Goal: Task Accomplishment & Management: Complete application form

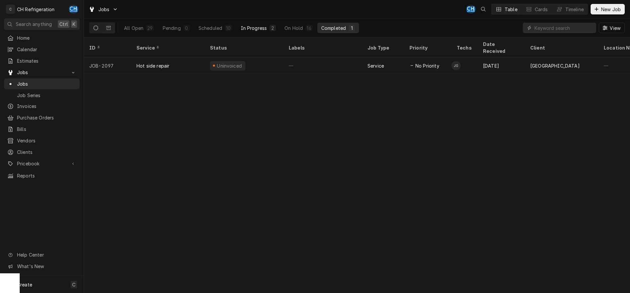
click at [248, 25] on div "In Progress" at bounding box center [254, 28] width 26 height 7
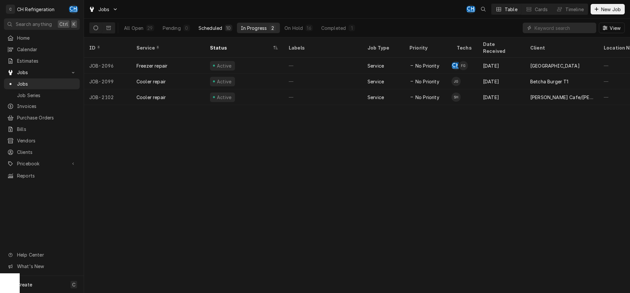
click at [210, 25] on div "Scheduled" at bounding box center [211, 28] width 24 height 7
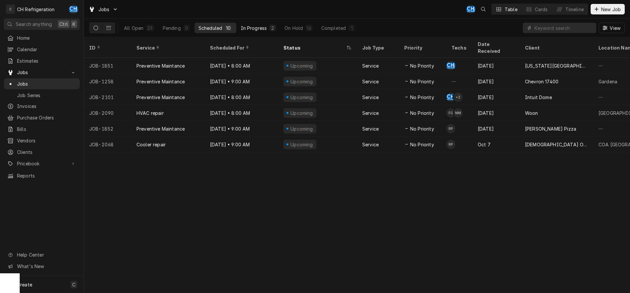
click at [247, 26] on div "In Progress" at bounding box center [254, 28] width 26 height 7
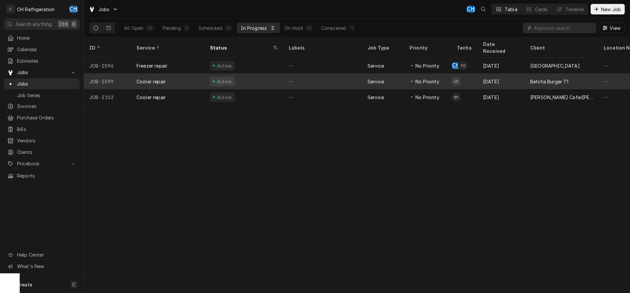
click at [305, 75] on div "—" at bounding box center [323, 82] width 79 height 16
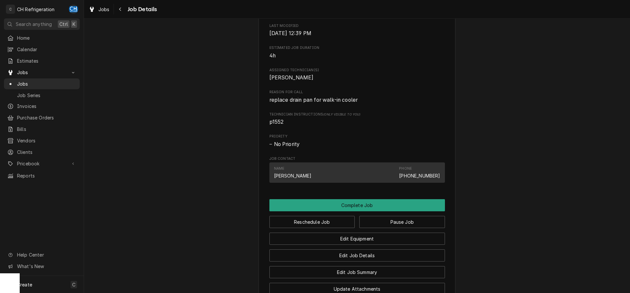
scroll to position [109, 0]
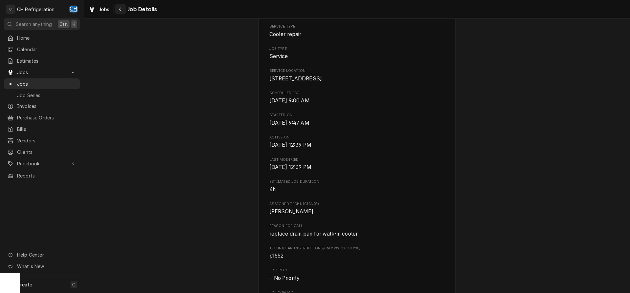
click at [120, 9] on icon "Navigate back" at bounding box center [120, 9] width 3 height 5
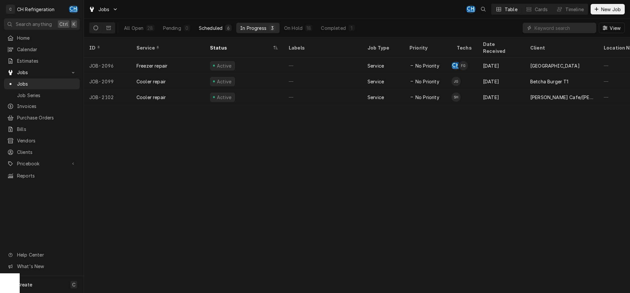
click at [217, 31] on button "Scheduled 6" at bounding box center [215, 28] width 41 height 11
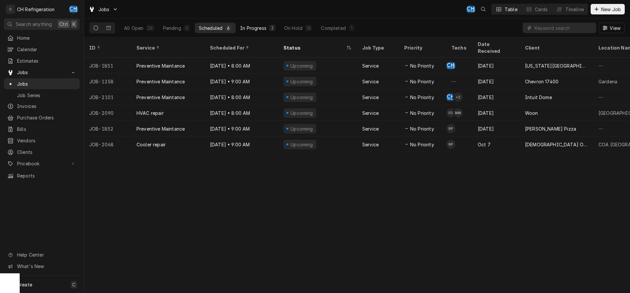
click at [252, 31] on div "In Progress" at bounding box center [253, 28] width 26 height 7
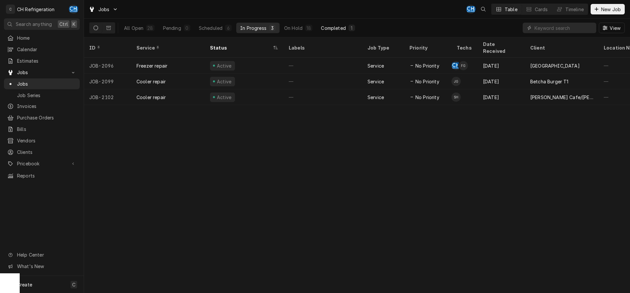
click at [337, 25] on div "Completed" at bounding box center [333, 28] width 25 height 7
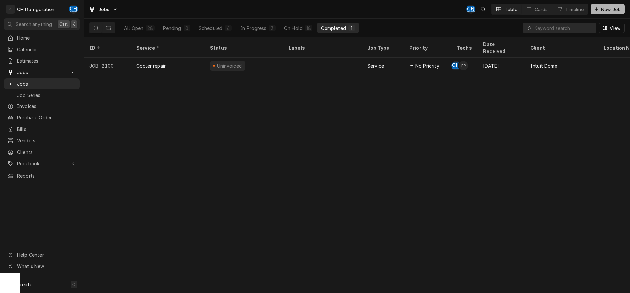
click at [596, 11] on icon "Dynamic Content Wrapper" at bounding box center [597, 9] width 4 height 5
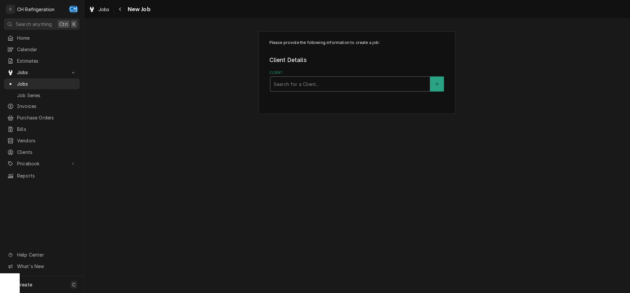
click at [307, 85] on div "Client" at bounding box center [350, 84] width 153 height 12
type input "w pi"
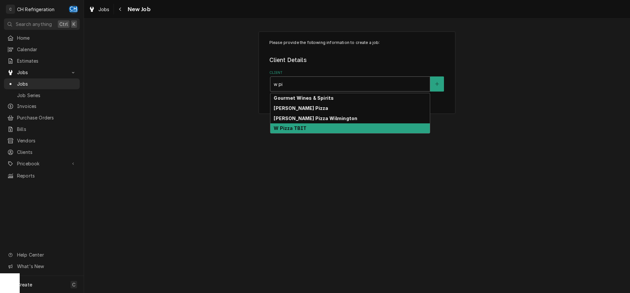
click at [313, 129] on div "W Pizza TBIT" at bounding box center [349, 128] width 159 height 10
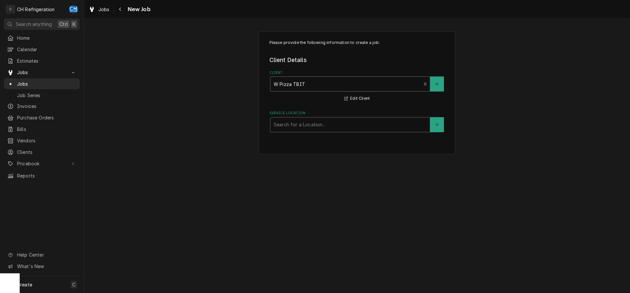
click at [302, 123] on div "Service Location" at bounding box center [350, 125] width 153 height 12
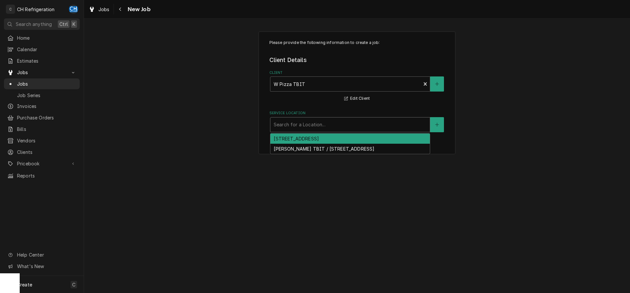
click at [393, 140] on div "10100 Aviation Blvd, Los Angeles, CA 90045" at bounding box center [349, 139] width 159 height 10
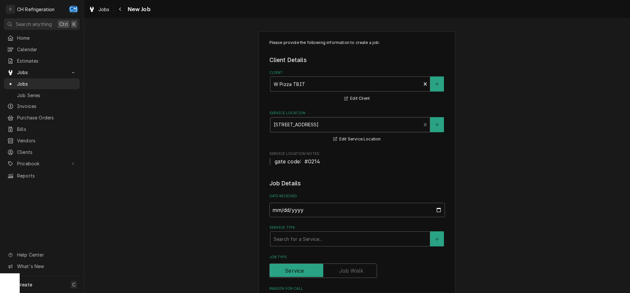
click at [394, 127] on div "Service Location" at bounding box center [346, 125] width 144 height 12
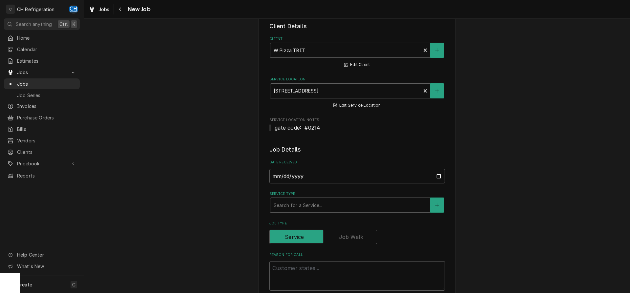
scroll to position [67, 0]
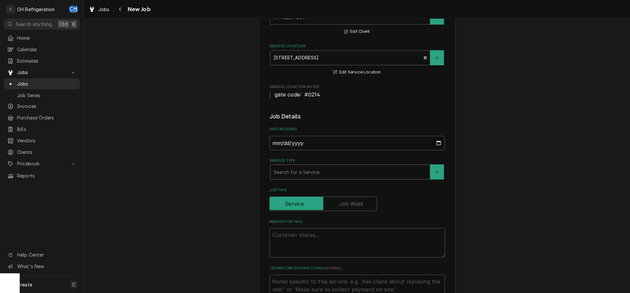
click at [312, 172] on div "Service Type" at bounding box center [350, 172] width 153 height 12
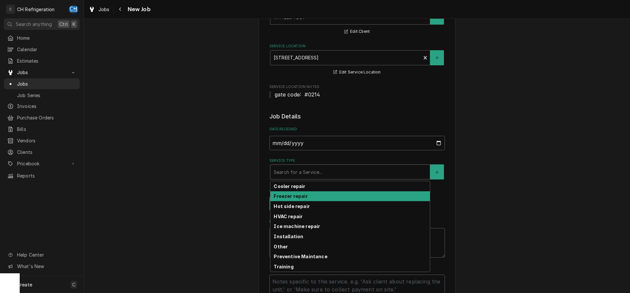
click at [292, 200] on div "Freezer repair" at bounding box center [349, 196] width 159 height 10
click at [321, 172] on div "Service Type" at bounding box center [346, 172] width 144 height 12
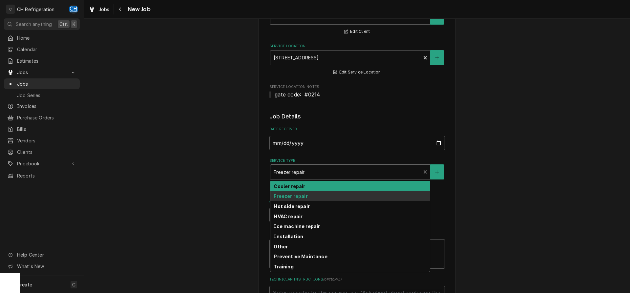
click at [318, 187] on div "Cooler repair" at bounding box center [349, 186] width 159 height 10
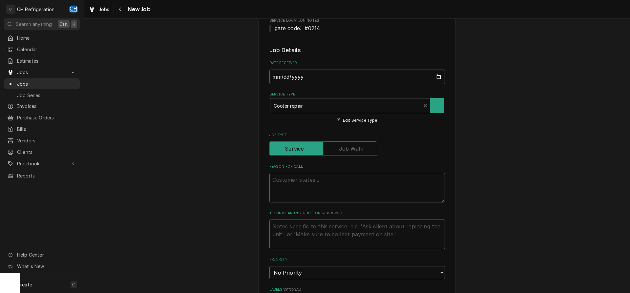
scroll to position [134, 0]
click at [364, 193] on textarea "Reason For Call" at bounding box center [357, 187] width 176 height 30
type textarea "x"
type textarea "U"
type textarea "x"
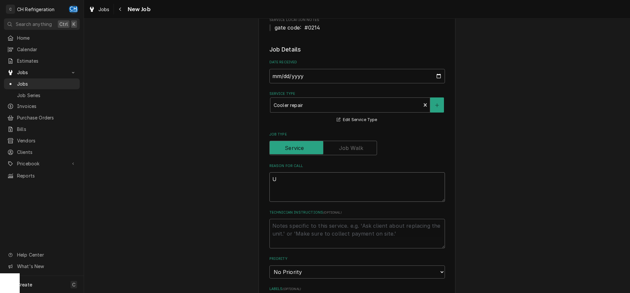
type textarea "Un"
type textarea "x"
type textarea "Unn"
type textarea "x"
type textarea "Unnd"
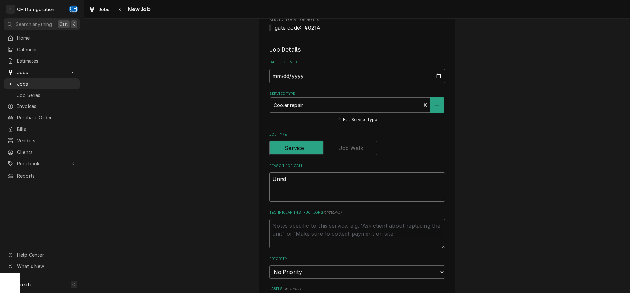
type textarea "x"
type textarea "Unn"
type textarea "x"
type textarea "Un"
type textarea "x"
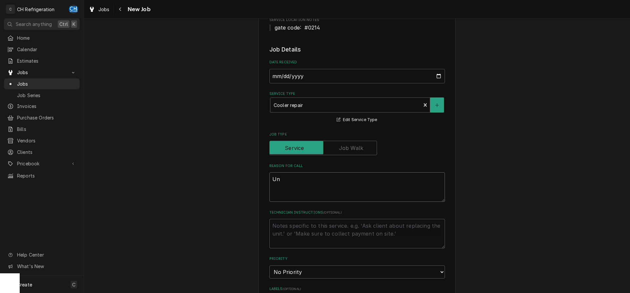
type textarea "Und"
type textarea "x"
type textarea "Unde"
type textarea "x"
type textarea "Under"
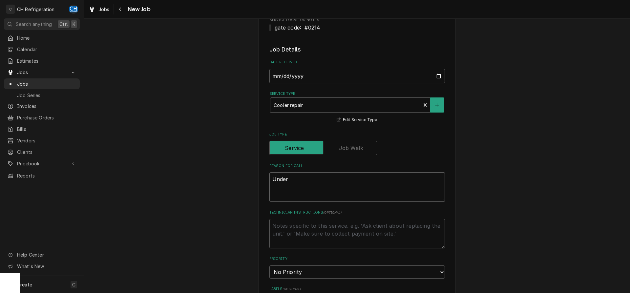
type textarea "x"
type textarea "Underc"
type textarea "x"
type textarea "Underco"
type textarea "x"
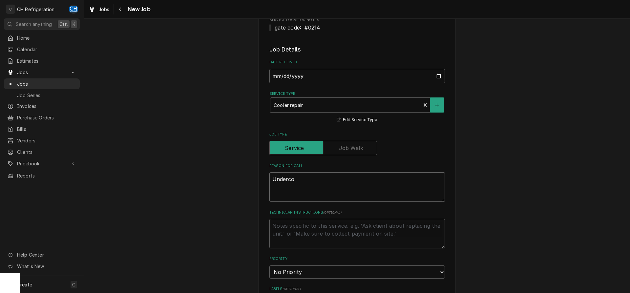
type textarea "Undercou"
type textarea "x"
type textarea "Undercoun"
type textarea "x"
type textarea "Undercount"
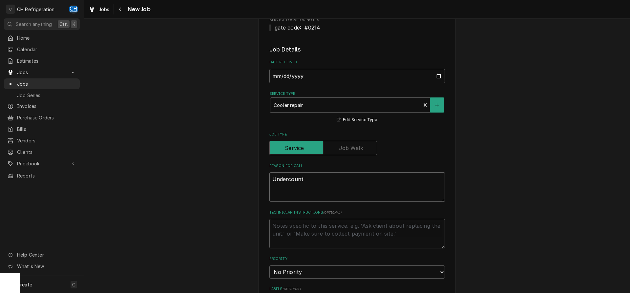
type textarea "x"
type textarea "Undercounte"
type textarea "x"
type textarea "Undercounter"
type textarea "x"
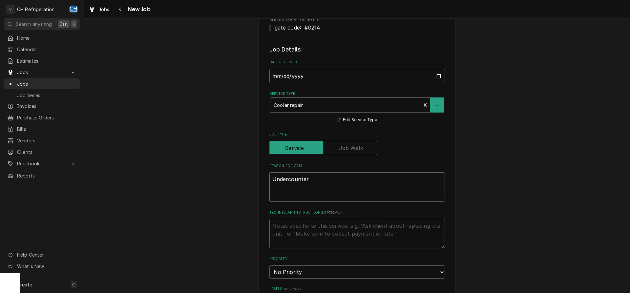
type textarea "Undercounter"
type textarea "x"
type textarea "Undercounter r"
type textarea "x"
type textarea "Undercounter re"
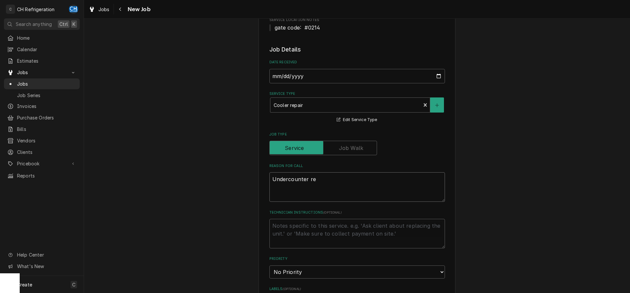
type textarea "x"
type textarea "Undercounter ref"
type textarea "x"
type textarea "Undercounter refr"
type textarea "x"
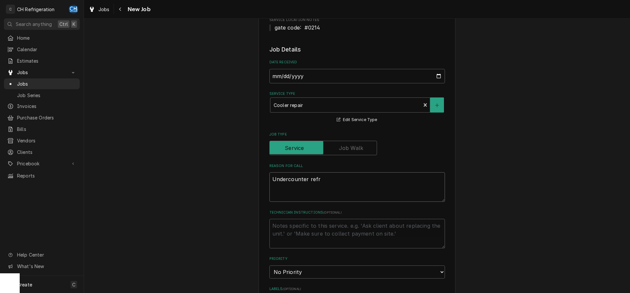
type textarea "Undercounter refri"
type textarea "x"
type textarea "Undercounter refrig"
type textarea "x"
type textarea "Undercounter refrige"
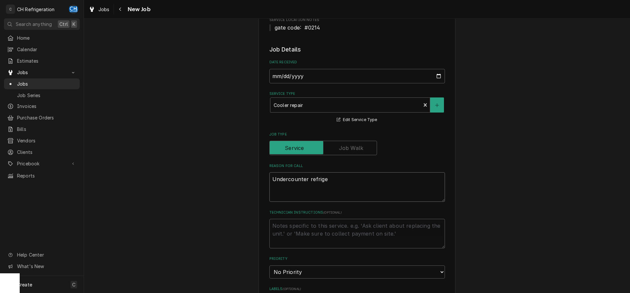
type textarea "x"
type textarea "Undercounter refriger"
type textarea "x"
type textarea "Undercounter refrigera"
type textarea "x"
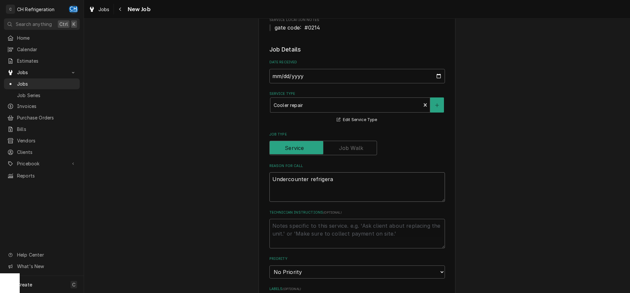
type textarea "Undercounter refrigerat"
type textarea "x"
type textarea "Undercounter refrigerator"
type textarea "x"
type textarea "Undercounter refrigerator"
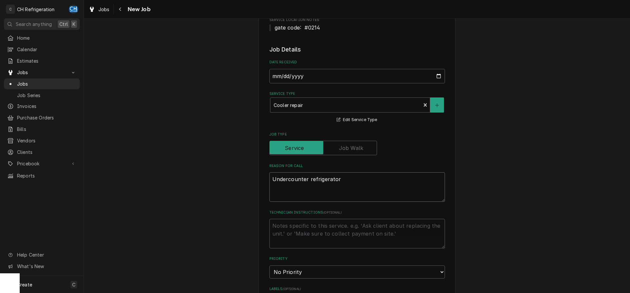
type textarea "x"
type textarea "Undercounter refrigerator m"
type textarea "x"
type textarea "Undercounter refrigerator mo"
type textarea "x"
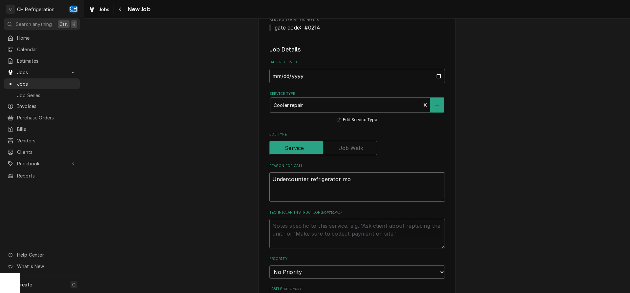
type textarea "Undercounter refrigerator mot"
type textarea "x"
type textarea "Undercounter refrigerator moto"
type textarea "x"
type textarea "Undercounter refrigerator motor"
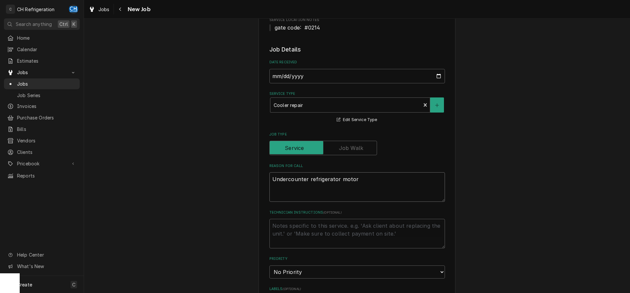
type textarea "x"
type textarea "Undercounter refrigerator motor"
type textarea "x"
type textarea "Undercounter refrigerator motor i"
type textarea "x"
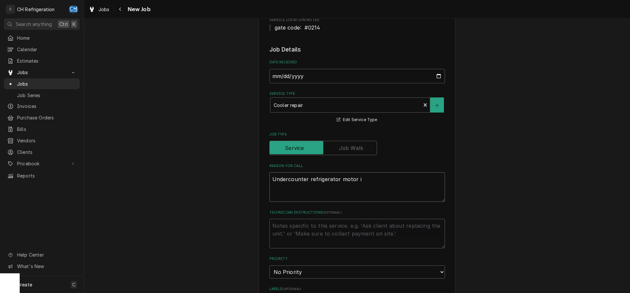
type textarea "Undercounter refrigerator motor is"
type textarea "x"
type textarea "Undercounter refrigerator motor is"
type textarea "x"
type textarea "Undercounter refrigerator motor is n"
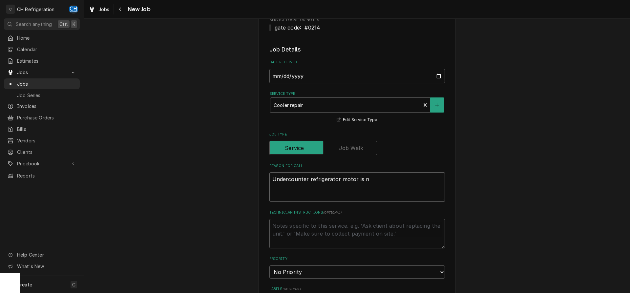
type textarea "x"
type textarea "Undercounter refrigerator motor is no"
type textarea "x"
type textarea "Undercounter refrigerator motor is not"
type textarea "x"
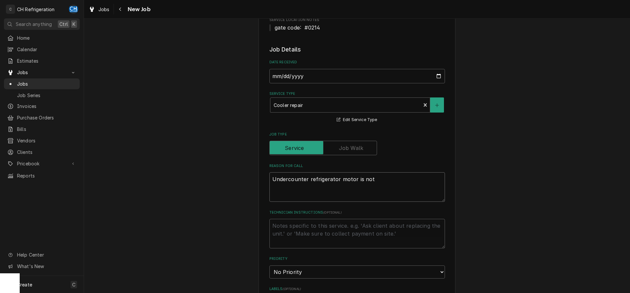
type textarea "Undercounter refrigerator motor is not"
type textarea "x"
type textarea "Undercounter refrigerator motor is not ru"
type textarea "x"
type textarea "Undercounter refrigerator motor is not run"
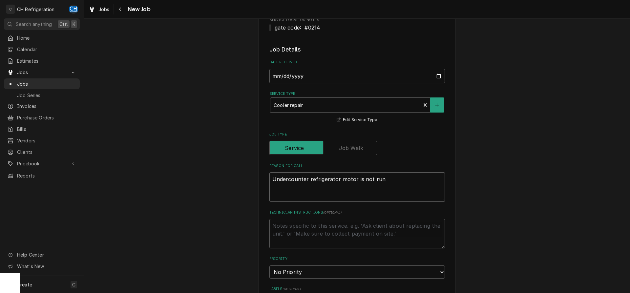
type textarea "x"
type textarea "Undercounter refrigerator motor is not runn"
type textarea "x"
type textarea "Undercounter refrigerator motor is not runni"
type textarea "x"
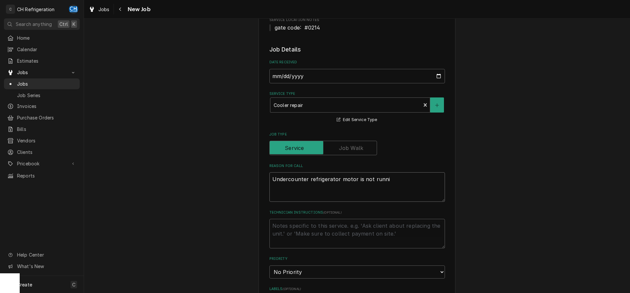
type textarea "Undercounter refrigerator motor is not runnin"
type textarea "x"
type textarea "Undercounter refrigerator motor is not running"
type textarea "x"
type textarea "Undercounter refrigerator motor is not running"
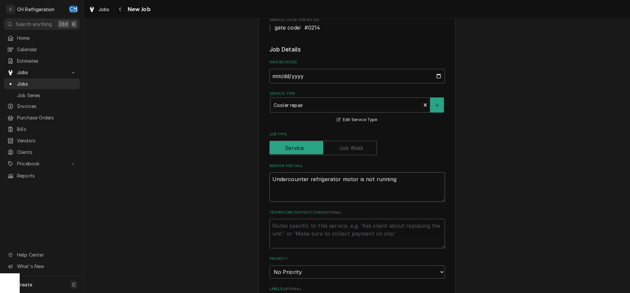
type textarea "x"
type textarea "Undercounter refrigerator motor is not running *"
type textarea "x"
type textarea "Undercounter refrigerator motor is not running *F"
type textarea "x"
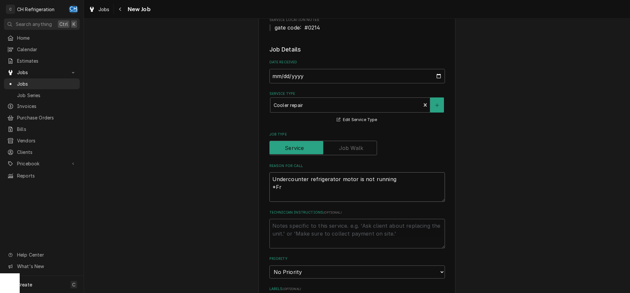
type textarea "Undercounter refrigerator motor is not running *Fre"
type textarea "x"
type textarea "Undercounter refrigerator motor is not running *Free"
type textarea "x"
type textarea "Undercounter refrigerator motor is not running *Freee"
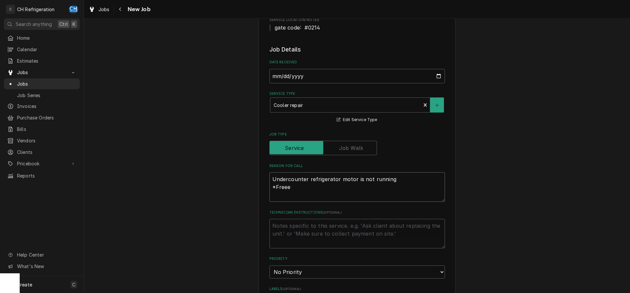
type textarea "x"
type textarea "Undercounter refrigerator motor is not running *Freeez"
type textarea "x"
type textarea "Undercounter refrigerator motor is not running *Freeeze"
type textarea "x"
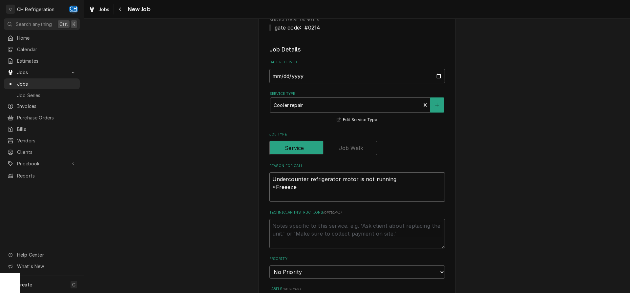
type textarea "Undercounter refrigerator motor is not running *Freeezer"
type textarea "x"
type textarea "Undercounter refrigerator motor is not running *Freeeze"
type textarea "x"
type textarea "Undercounter refrigerator motor is not running *Freeez"
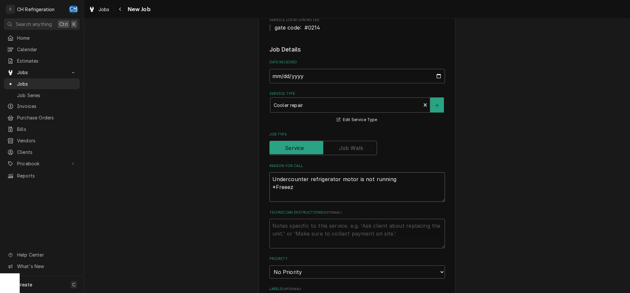
type textarea "x"
type textarea "Undercounter refrigerator motor is not running *Freee"
type textarea "x"
type textarea "Undercounter refrigerator motor is not running *Free"
type textarea "x"
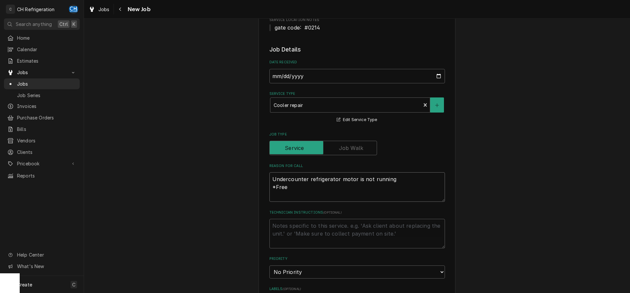
type textarea "Undercounter refrigerator motor is not running *Freez"
type textarea "x"
type textarea "Undercounter refrigerator motor is not running *Freeze"
type textarea "x"
type textarea "Undercounter refrigerator motor is not running *Freezer"
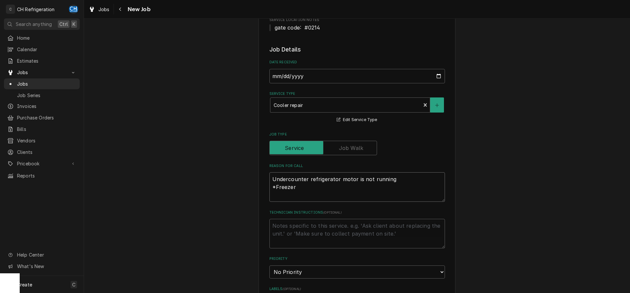
type textarea "x"
type textarea "Undercounter refrigerator motor is not running *Freezer"
type textarea "x"
type textarea "Undercounter refrigerator motor is not running *Freezer i"
type textarea "x"
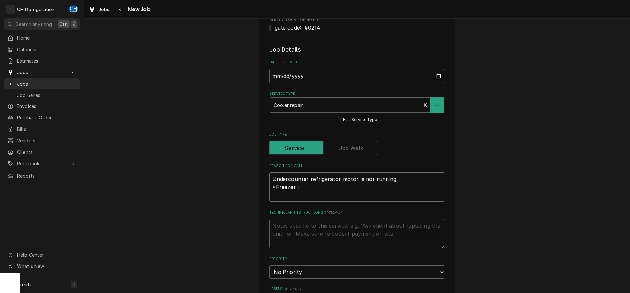
type textarea "Undercounter refrigerator motor is not running *Freezer is"
type textarea "x"
type textarea "Undercounter refrigerator motor is not running *Freezer is"
type textarea "x"
type textarea "Undercounter refrigerator motor is not running *Freezer is n"
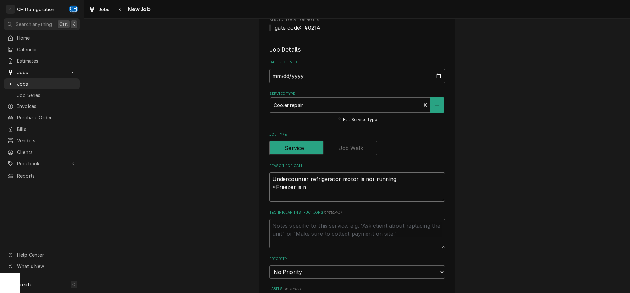
type textarea "x"
type textarea "Undercounter refrigerator motor is not running *Freezer is no"
type textarea "x"
type textarea "Undercounter refrigerator motor is not running *Freezer is not"
type textarea "x"
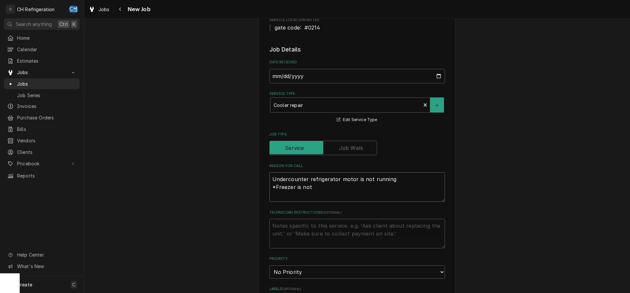
type textarea "Undercounter refrigerator motor is not running *Freezer is not"
type textarea "x"
type textarea "Undercounter refrigerator motor is not running *Freezer is not w"
type textarea "x"
type textarea "Undercounter refrigerator motor is not running *Freezer is not wo"
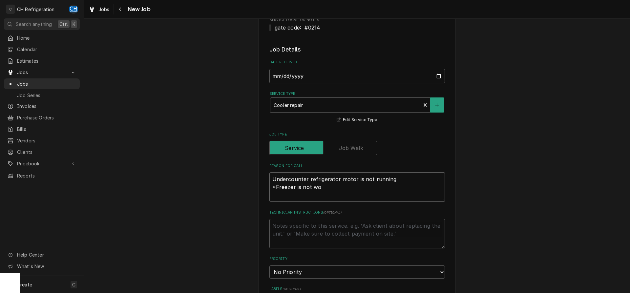
type textarea "x"
type textarea "Undercounter refrigerator motor is not running *Freezer is not wor"
type textarea "x"
type textarea "Undercounter refrigerator motor is not running *Freezer is not work"
type textarea "x"
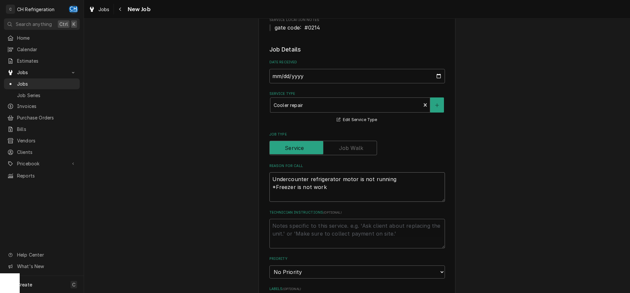
type textarea "Undercounter refrigerator motor is not running *Freezer is not worki"
type textarea "x"
type textarea "Undercounter refrigerator motor is not running *Freezer is not working"
type textarea "x"
type textarea "Undercounter refrigerator motor is not running *Freezer is not working"
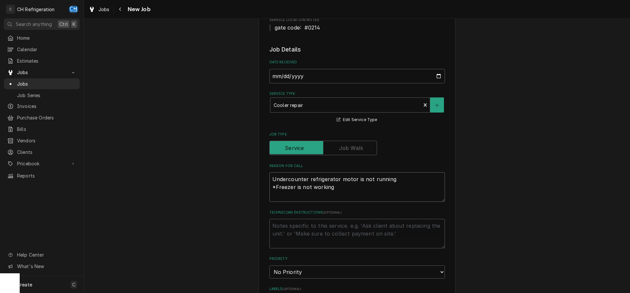
type textarea "x"
type textarea "Undercounter refrigerator motor is not running *Freezer is not working at"
type textarea "x"
type textarea "Undercounter refrigerator motor is not running *Freezer is not working at"
type textarea "x"
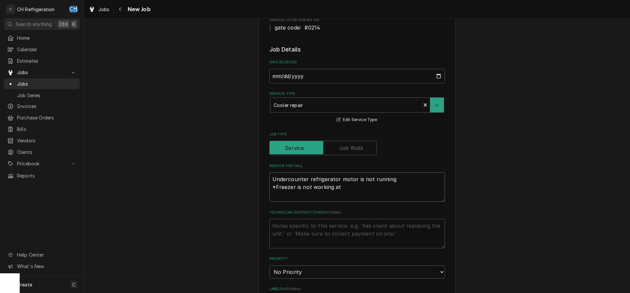
type textarea "Undercounter refrigerator motor is not running *Freezer is not working at a"
type textarea "x"
type textarea "Undercounter refrigerator motor is not running *Freezer is not working at al"
type textarea "x"
type textarea "Undercounter refrigerator motor is not running *Freezer is not working at all"
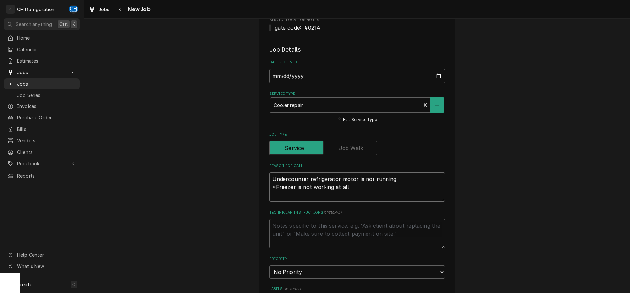
type textarea "x"
type textarea "Undercounter refrigerator motor is not running *Freezer is not working at all i"
type textarea "x"
type textarea "Undercounter refrigerator motor is not running *Freezer is not working at all it"
type textarea "x"
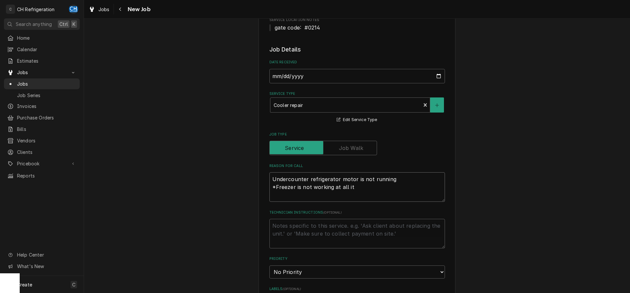
type textarea "Undercounter refrigerator motor is not running *Freezer is not working at all i…"
type textarea "x"
type textarea "Undercounter refrigerator motor is not running *Freezer is not working at all i…"
type textarea "x"
type textarea "Undercounter refrigerator motor is not running *Freezer is not working at all i…"
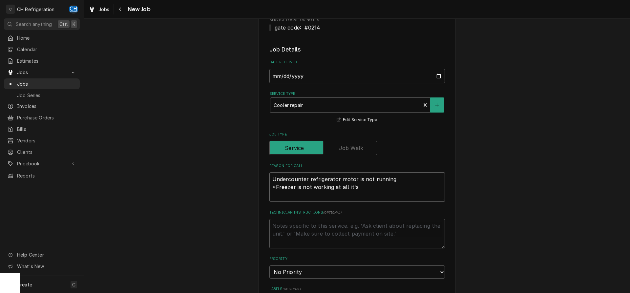
type textarea "x"
type textarea "Undercounter refrigerator motor is not running *Freezer is not working at all i…"
type textarea "x"
type textarea "Undercounter refrigerator motor is not running *Freezer is not working at all i…"
type textarea "x"
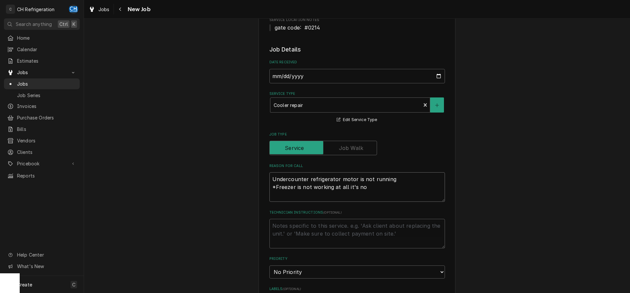
type textarea "Undercounter refrigerator motor is not running *Freezer is not working at all i…"
type textarea "x"
type textarea "Undercounter refrigerator motor is not running *Freezer is not working at all i…"
type textarea "x"
type textarea "Undercounter refrigerator motor is not running *Freezer is not working at all i…"
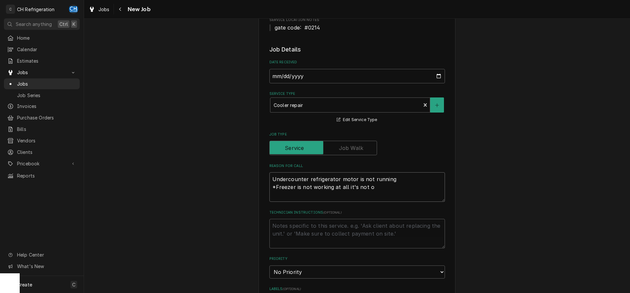
type textarea "x"
type textarea "Undercounter refrigerator motor is not running *Freezer is not working at all i…"
type textarea "x"
type textarea "Undercounter refrigerator motor is not running *Freezer is not working at all i…"
type textarea "x"
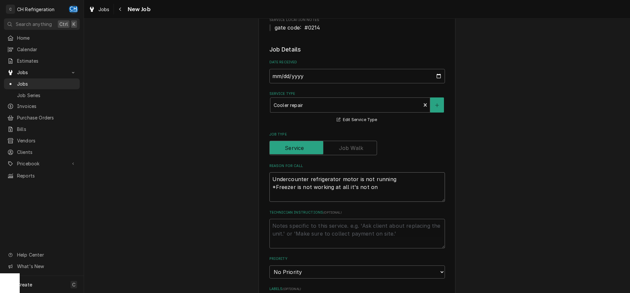
type textarea "Undercounter refrigerator motor is not running *Freezer is not working at all i…"
type textarea "x"
type textarea "Undercounter refrigerator motor is not running *Freezer is not working at all i…"
type textarea "x"
type textarea "Undercounter refrigerator motor is not running *Freezer is not working at all i…"
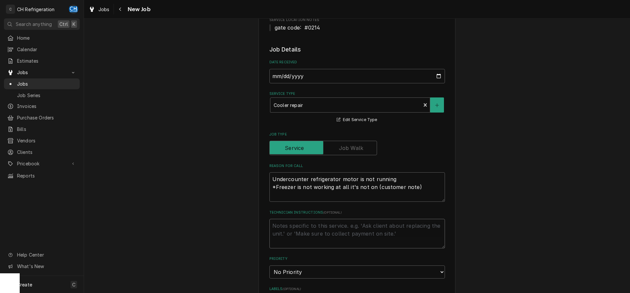
click at [326, 229] on textarea "Technician Instructions ( optional )" at bounding box center [357, 234] width 176 height 30
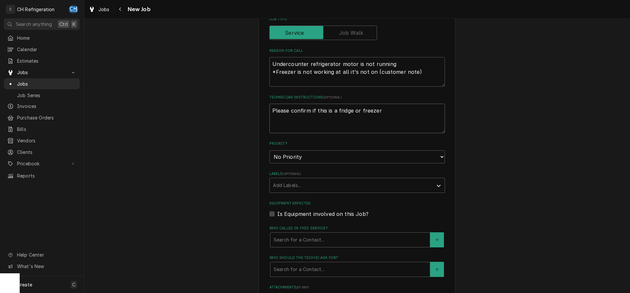
scroll to position [268, 0]
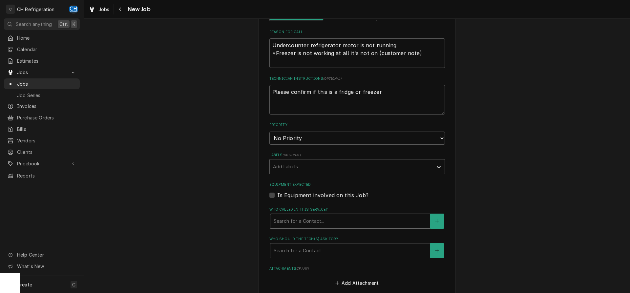
click at [364, 218] on div "Who called in this service?" at bounding box center [350, 221] width 153 height 12
click at [427, 186] on label "Equipment Expected" at bounding box center [357, 184] width 176 height 5
click at [427, 191] on input "Equipment Expected" at bounding box center [365, 198] width 176 height 14
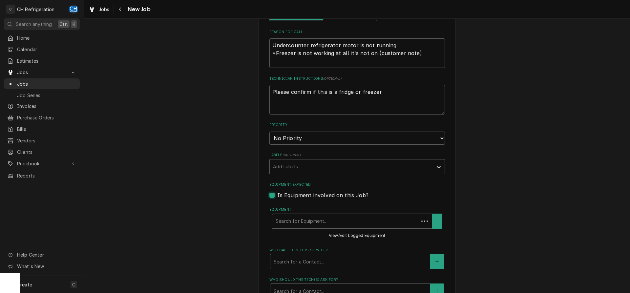
scroll to position [290, 0]
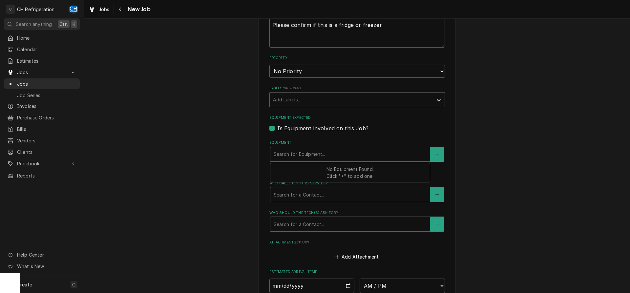
click at [376, 152] on div "Equipment" at bounding box center [350, 154] width 153 height 12
click at [333, 128] on label "Is Equipment involved on this Job?" at bounding box center [322, 128] width 91 height 8
click at [333, 128] on input "Equipment Expected" at bounding box center [365, 131] width 176 height 14
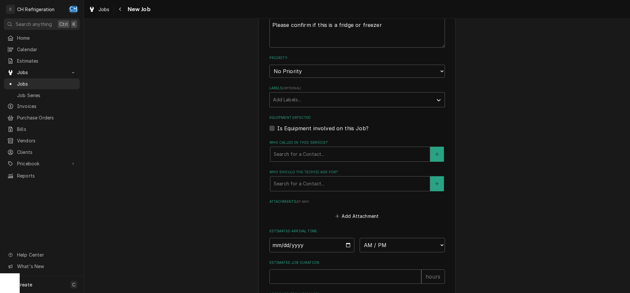
click at [277, 126] on label "Is Equipment involved on this Job?" at bounding box center [322, 128] width 91 height 8
click at [277, 126] on input "Equipment Expected" at bounding box center [365, 131] width 176 height 14
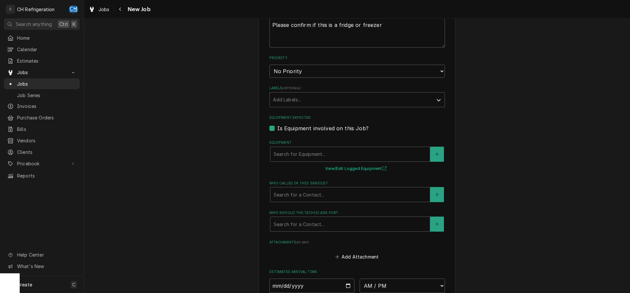
click at [353, 170] on button "View/Edit Logged Equipment" at bounding box center [357, 169] width 66 height 8
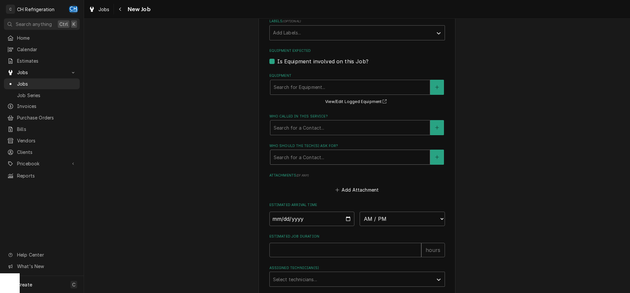
click at [377, 154] on div "Who should the tech(s) ask for?" at bounding box center [350, 157] width 153 height 12
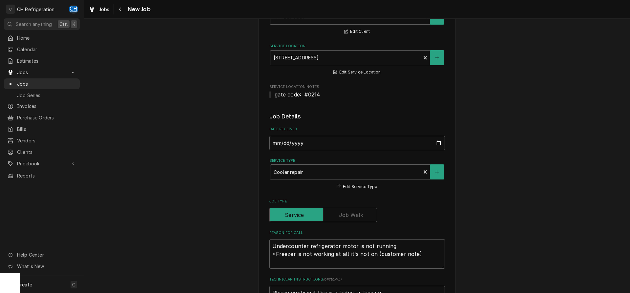
click at [401, 59] on div "Service Location" at bounding box center [346, 58] width 144 height 12
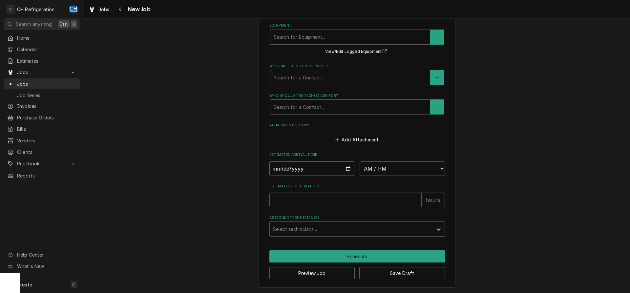
click at [323, 169] on input "Date" at bounding box center [311, 168] width 85 height 14
click at [346, 167] on input "Date" at bounding box center [311, 168] width 85 height 14
click at [360, 161] on select "AM / PM 6:00 AM 6:15 AM 6:30 AM 6:45 AM 7:00 AM 7:15 AM 7:30 AM 7:45 AM 8:00 AM…" at bounding box center [402, 168] width 85 height 14
click option "2:00 PM" at bounding box center [0, 0] width 0 height 0
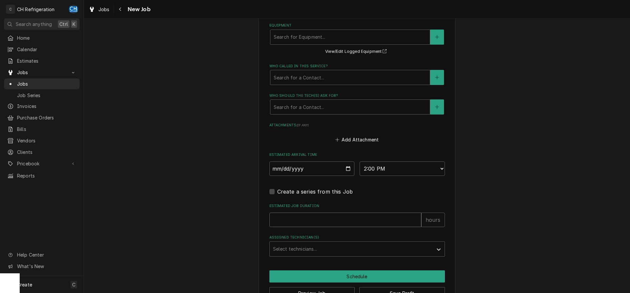
click at [390, 218] on input "Estimated Job Duration" at bounding box center [345, 220] width 152 height 14
click at [362, 245] on div "Assigned Technician(s)" at bounding box center [351, 249] width 157 height 12
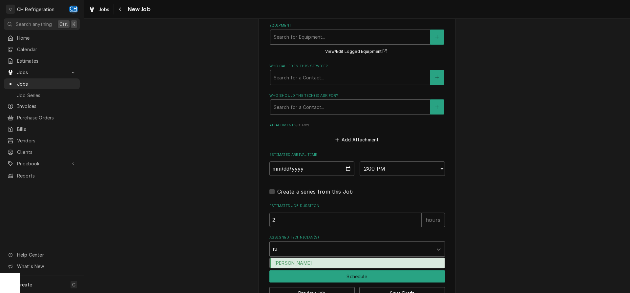
click at [339, 263] on div "Ruben Perez" at bounding box center [357, 263] width 175 height 10
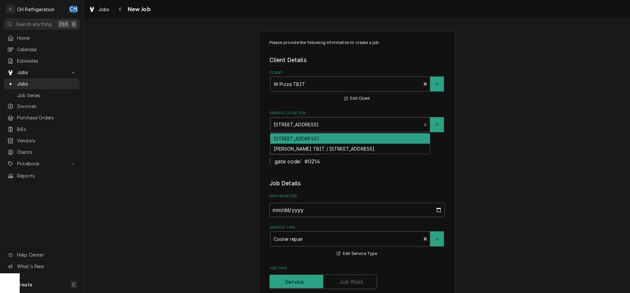
click at [321, 126] on div "Service Location" at bounding box center [346, 125] width 144 height 12
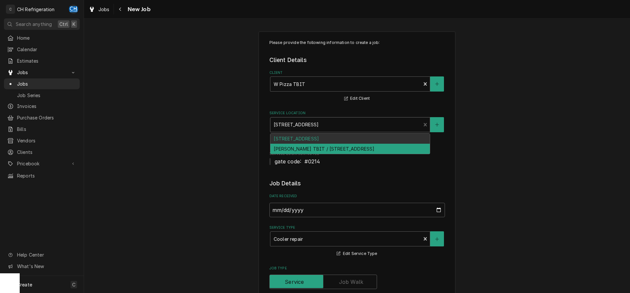
click at [319, 149] on div "Wolfgang Pizza TBIT / 4 World Way, Los Angeles, CA 90045" at bounding box center [349, 149] width 159 height 10
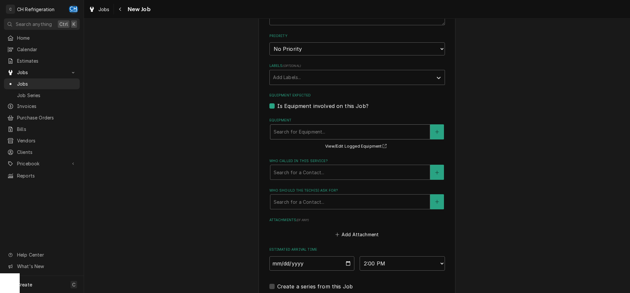
click at [372, 132] on div "Equipment" at bounding box center [350, 132] width 153 height 12
click at [496, 95] on div "Please provide the following information to create a job: Client Details Client…" at bounding box center [357, 49] width 546 height 717
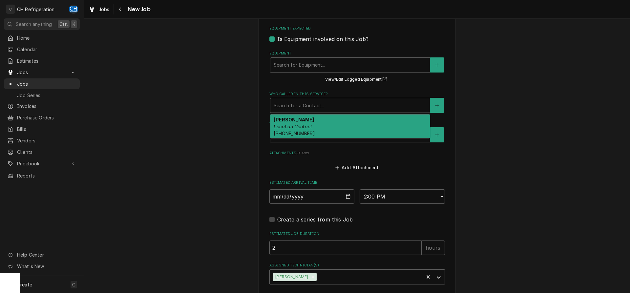
click at [354, 108] on div "Who called in this service?" at bounding box center [350, 105] width 153 height 12
click at [347, 128] on div "Omar Romani Location Contact (310) 486-6267" at bounding box center [349, 127] width 159 height 24
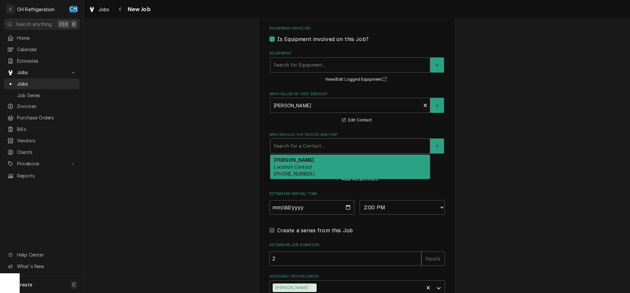
click at [339, 144] on div "Who should the tech(s) ask for?" at bounding box center [350, 146] width 153 height 12
click at [334, 174] on div "Omar Romani Location Contact (310) 486-6267" at bounding box center [349, 167] width 159 height 24
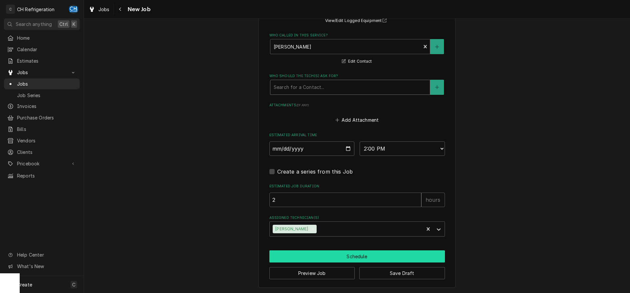
click at [367, 255] on button "Schedule" at bounding box center [357, 256] width 176 height 12
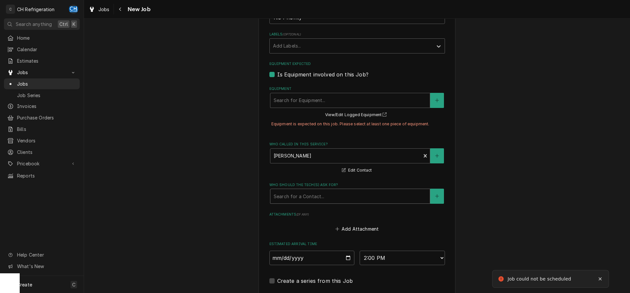
click at [277, 72] on label "Is Equipment involved on this Job?" at bounding box center [322, 75] width 91 height 8
click at [277, 72] on input "Equipment Expected" at bounding box center [365, 78] width 176 height 14
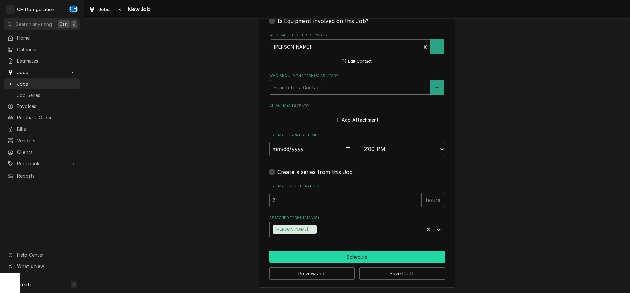
click at [358, 260] on button "Schedule" at bounding box center [357, 257] width 176 height 12
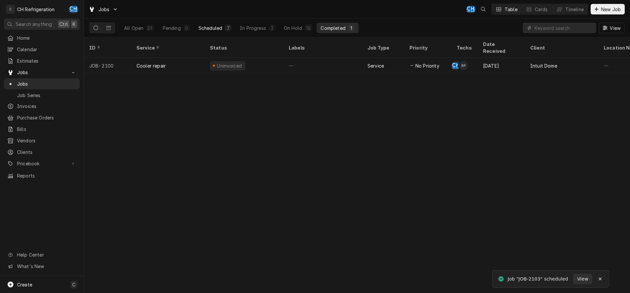
click at [210, 25] on div "Scheduled" at bounding box center [211, 28] width 24 height 7
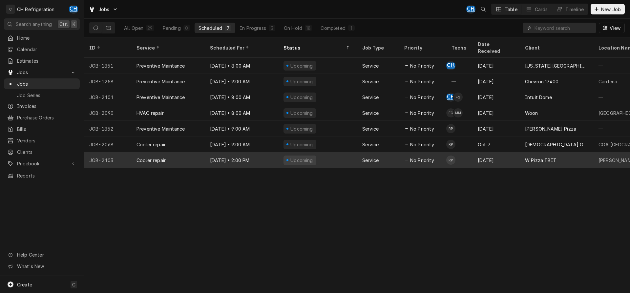
click at [352, 152] on div "Upcoming" at bounding box center [317, 160] width 79 height 16
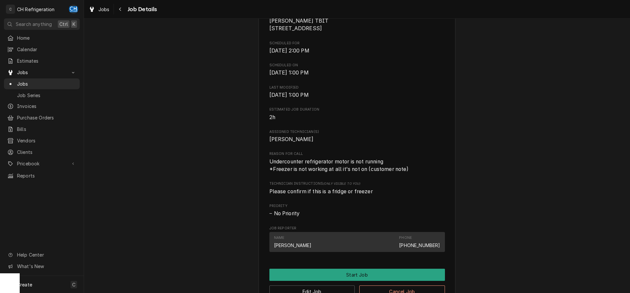
scroll to position [234, 0]
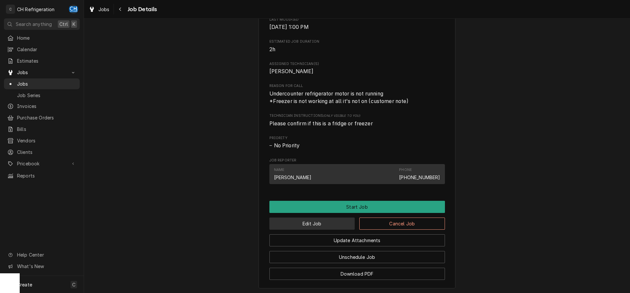
click at [331, 230] on button "Edit Job" at bounding box center [312, 224] width 86 height 12
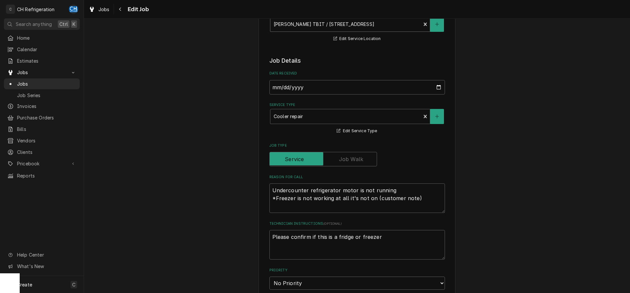
scroll to position [234, 0]
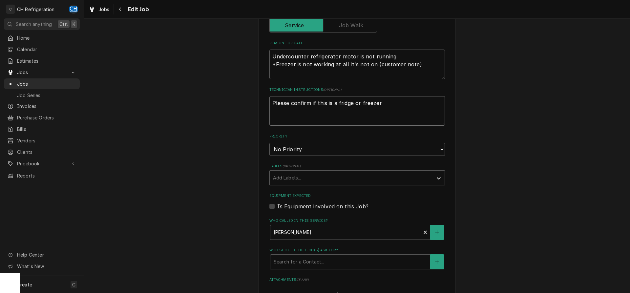
click at [394, 103] on textarea "Please confirm if this is a fridge or freezer" at bounding box center [357, 111] width 176 height 30
type textarea "x"
type textarea "Please confirm if this is a fridge or freezer"
type textarea "x"
type textarea "Please confirm if this is a fridge or freezer R"
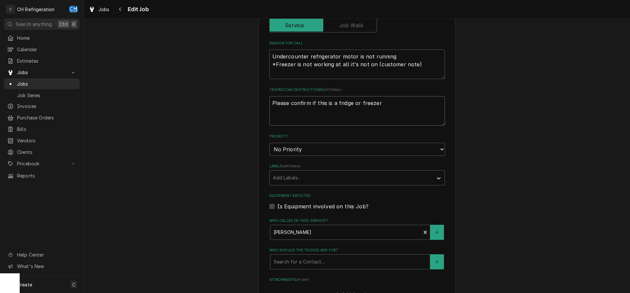
type textarea "x"
type textarea "Please confirm if this is a fridge or freezer Re"
type textarea "x"
type textarea "Please confirm if this is a fridge or freezer Res"
type textarea "x"
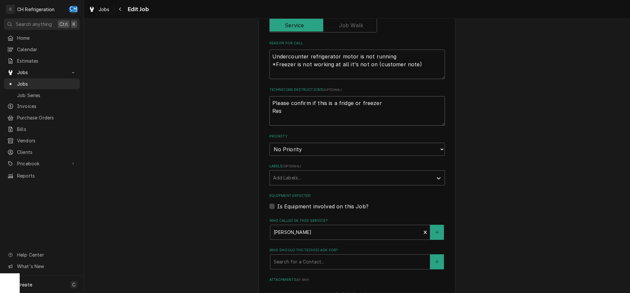
type textarea "Please confirm if this is a fridge or freezer ResQ"
type textarea "x"
type textarea "Please confirm if this is a fridge or freezer ResQ"
type textarea "x"
type textarea "Please confirm if this is a fridge or freezer ResQ J"
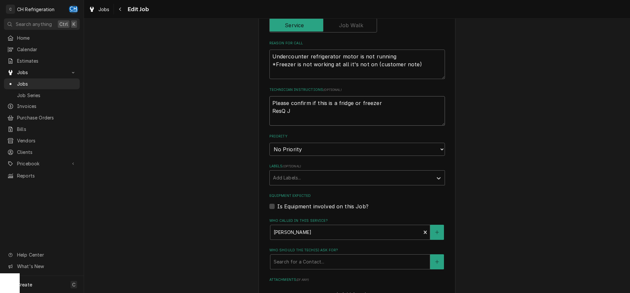
type textarea "x"
type textarea "Please confirm if this is a fridge or freezer ResQ Jo"
type textarea "x"
type textarea "Please confirm if this is a fridge or freezer ResQ Job"
type textarea "x"
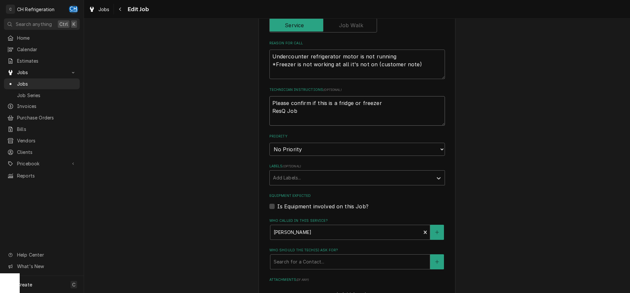
type textarea "Please confirm if this is a fridge or freezer ResQ Job"
type textarea "x"
type textarea "Please confirm if this is a fridge or freezer ResQ Job #"
type textarea "x"
paste textarea "R0796952"
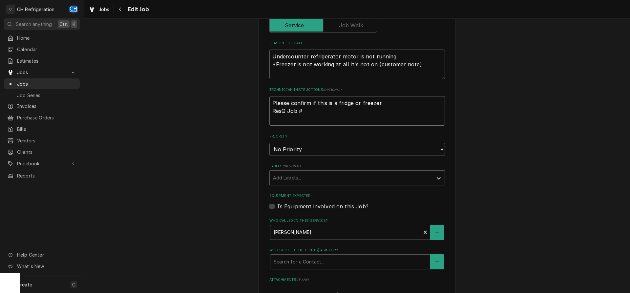
type textarea "Please confirm if this is a fridge or freezer ResQ Job #R0796952"
type textarea "x"
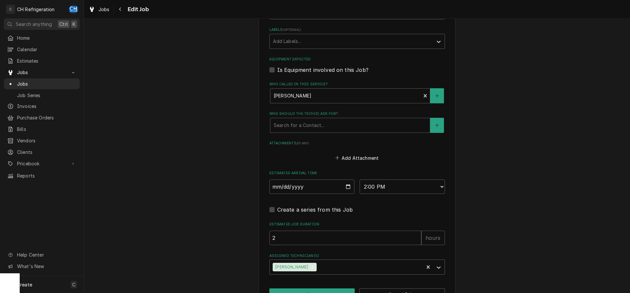
scroll to position [392, 0]
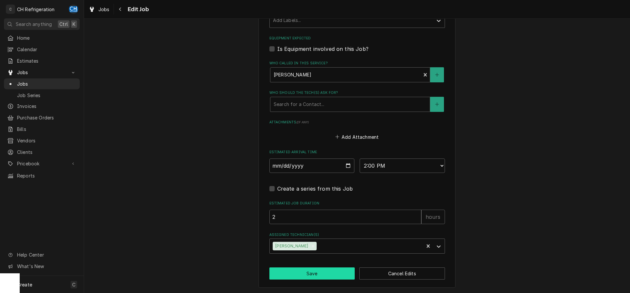
type textarea "Please confirm if this is a fridge or freezer ResQ Job #R0796952"
click at [314, 274] on button "Save" at bounding box center [312, 273] width 86 height 12
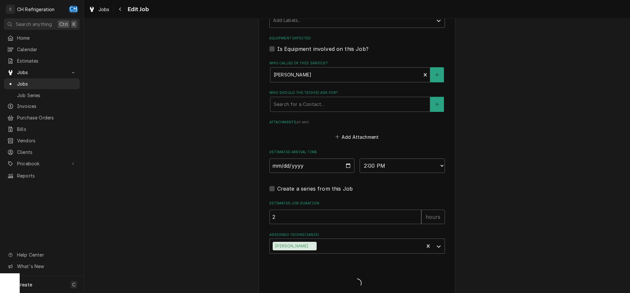
type textarea "x"
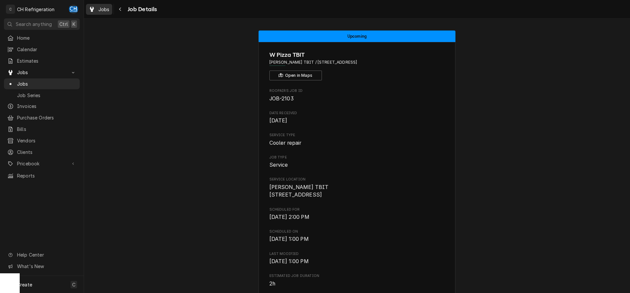
click at [101, 9] on span "Jobs" at bounding box center [103, 9] width 11 height 7
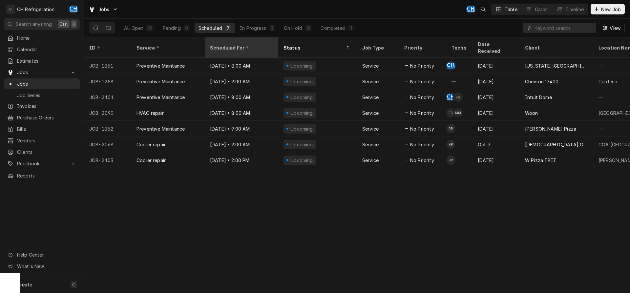
click at [233, 44] on div "Scheduled For" at bounding box center [241, 47] width 62 height 7
